Goal: Find contact information: Find contact information

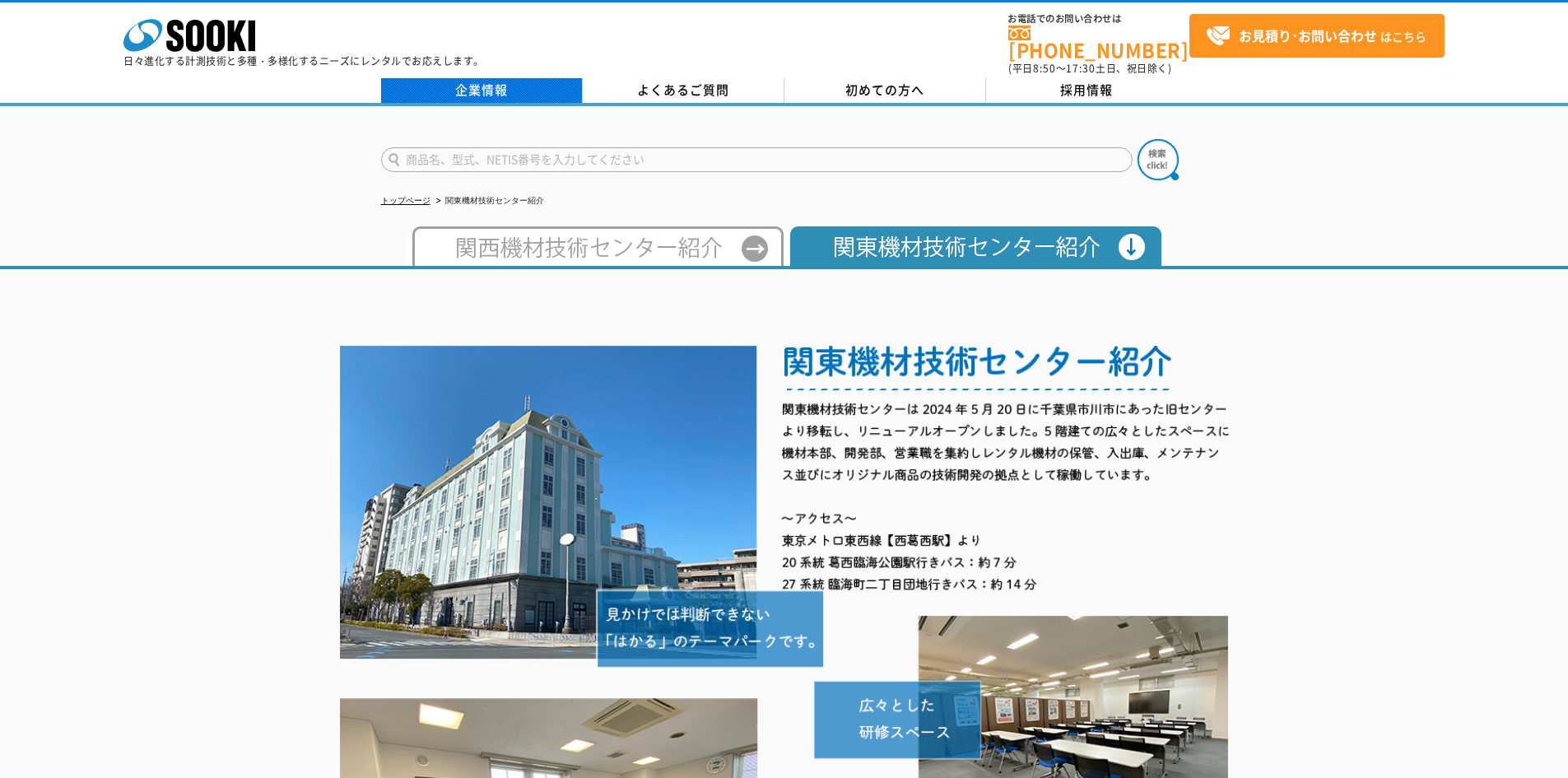
click at [512, 78] on link "企業情報" at bounding box center [481, 90] width 201 height 25
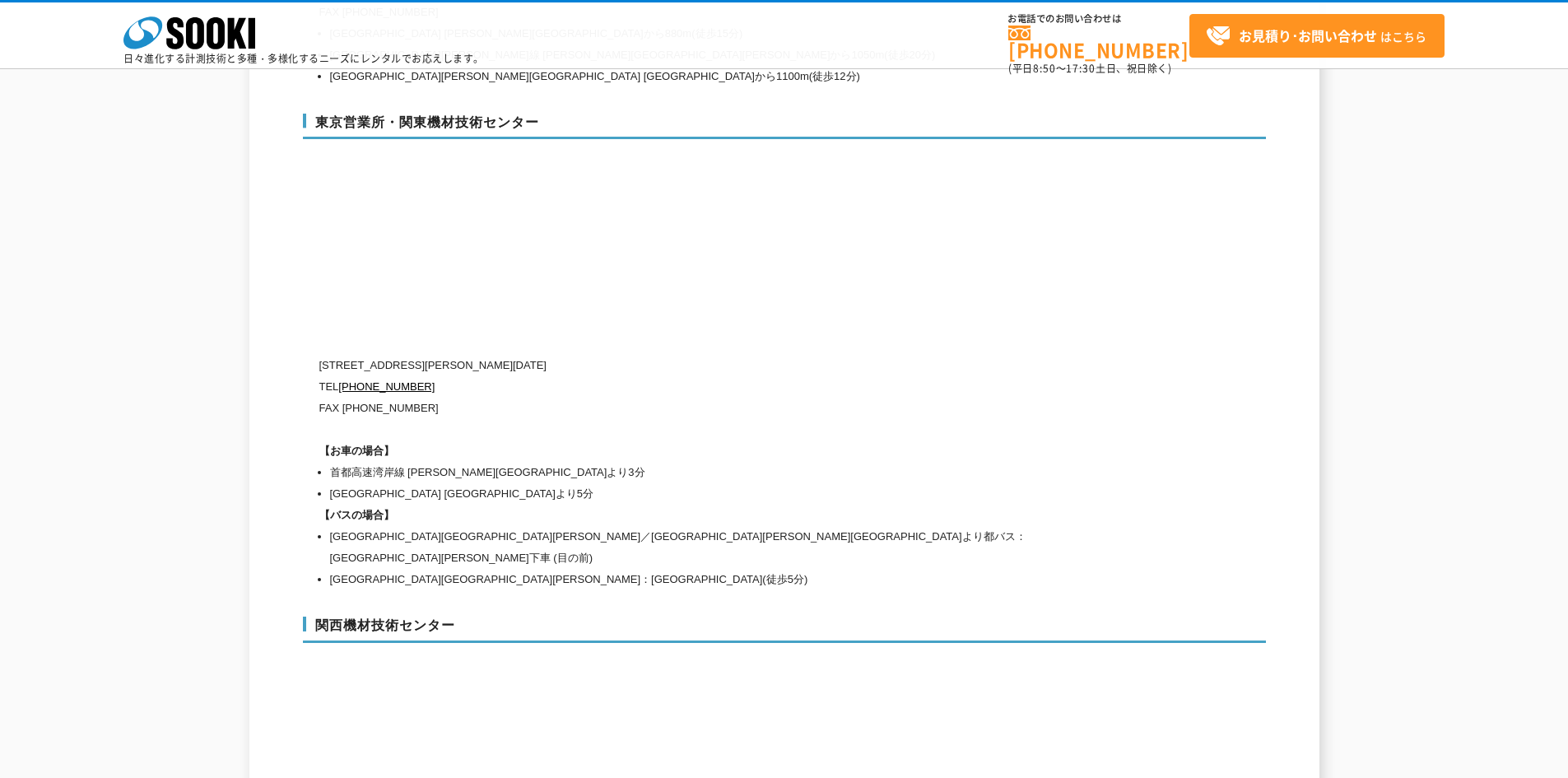
scroll to position [6891, 0]
drag, startPoint x: 328, startPoint y: 328, endPoint x: 381, endPoint y: 328, distance: 53.0
click at [381, 353] on p "[STREET_ADDRESS][PERSON_NAME][DATE]" at bounding box center [715, 364] width 790 height 22
copy p "134-0086"
drag, startPoint x: 388, startPoint y: 328, endPoint x: 551, endPoint y: 333, distance: 163.1
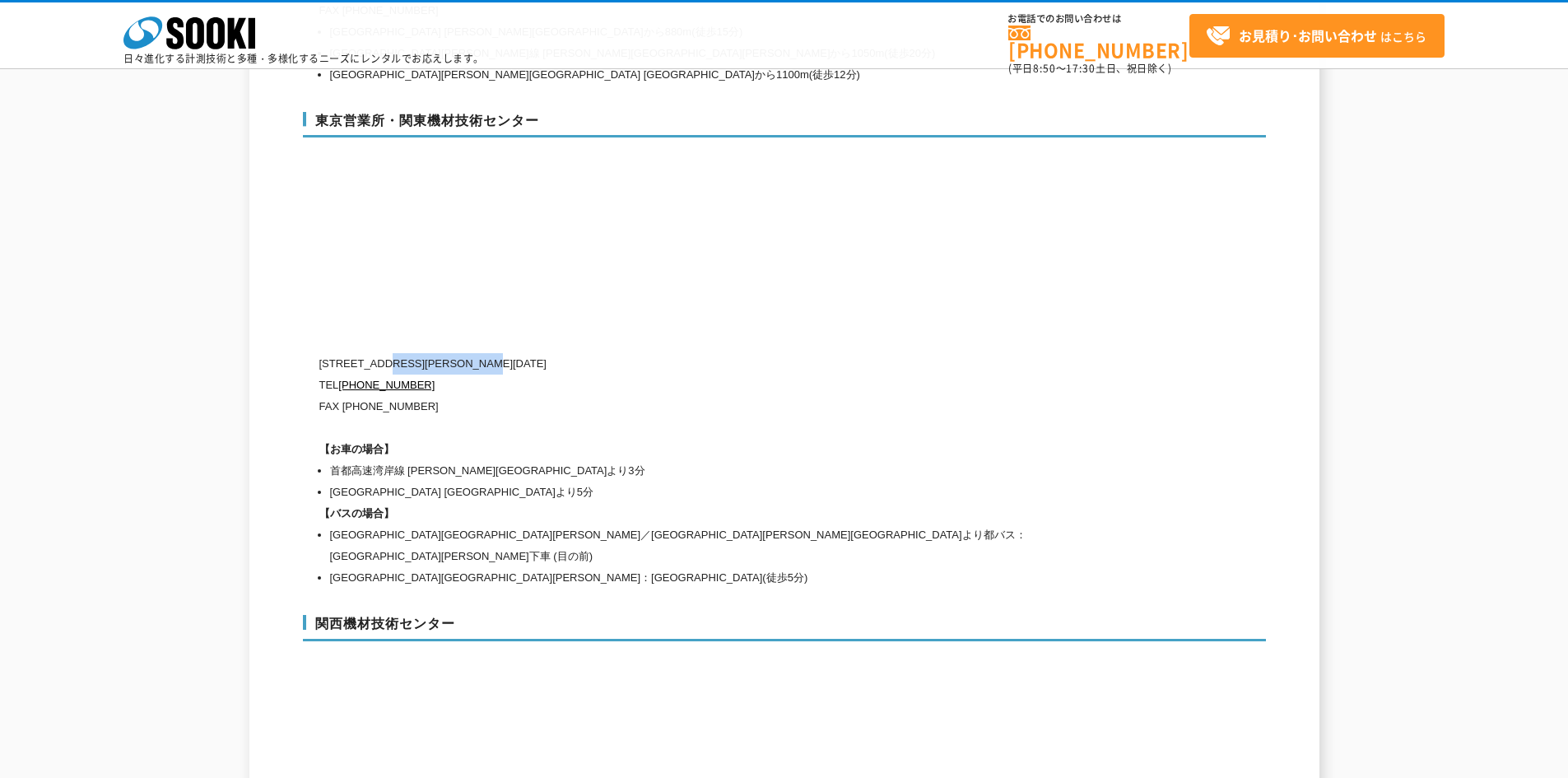
click at [551, 353] on p "[STREET_ADDRESS][PERSON_NAME][DATE]" at bounding box center [715, 364] width 790 height 22
copy p "[PERSON_NAME][STREET_ADDRESS][DATE]"
drag, startPoint x: 419, startPoint y: 354, endPoint x: 344, endPoint y: 354, distance: 75.0
click at [344, 374] on p "TEL [PHONE_NUMBER]" at bounding box center [715, 385] width 790 height 22
copy link "[PHONE_NUMBER]"
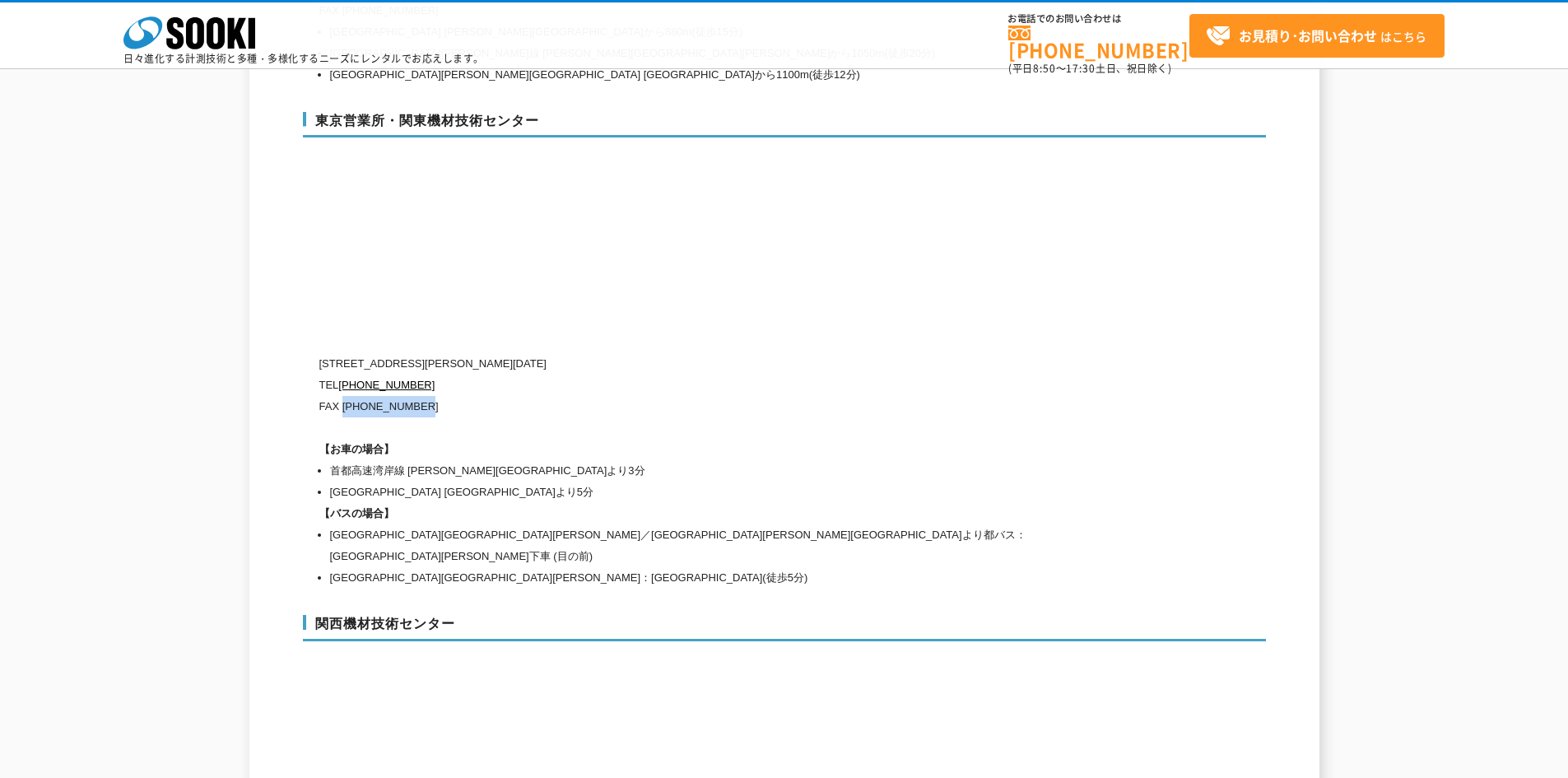
drag, startPoint x: 434, startPoint y: 365, endPoint x: 344, endPoint y: 371, distance: 90.2
click at [344, 396] on p "FAX [PHONE_NUMBER]" at bounding box center [715, 407] width 790 height 22
copy p "[PHONE_NUMBER]"
